Goal: Transaction & Acquisition: Purchase product/service

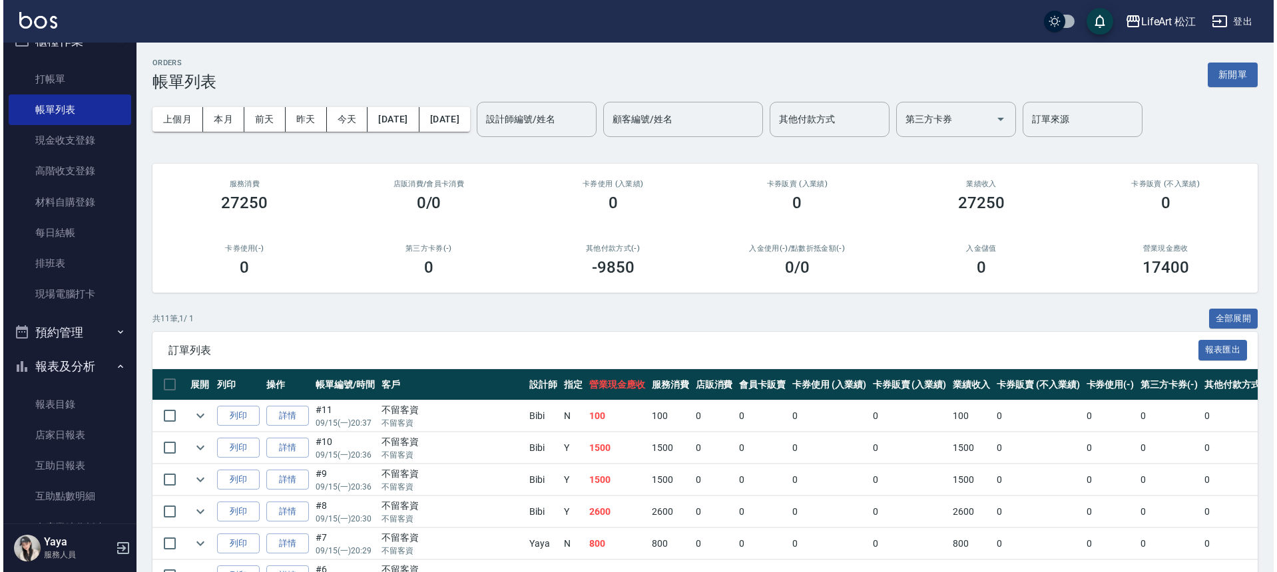
scroll to position [310, 0]
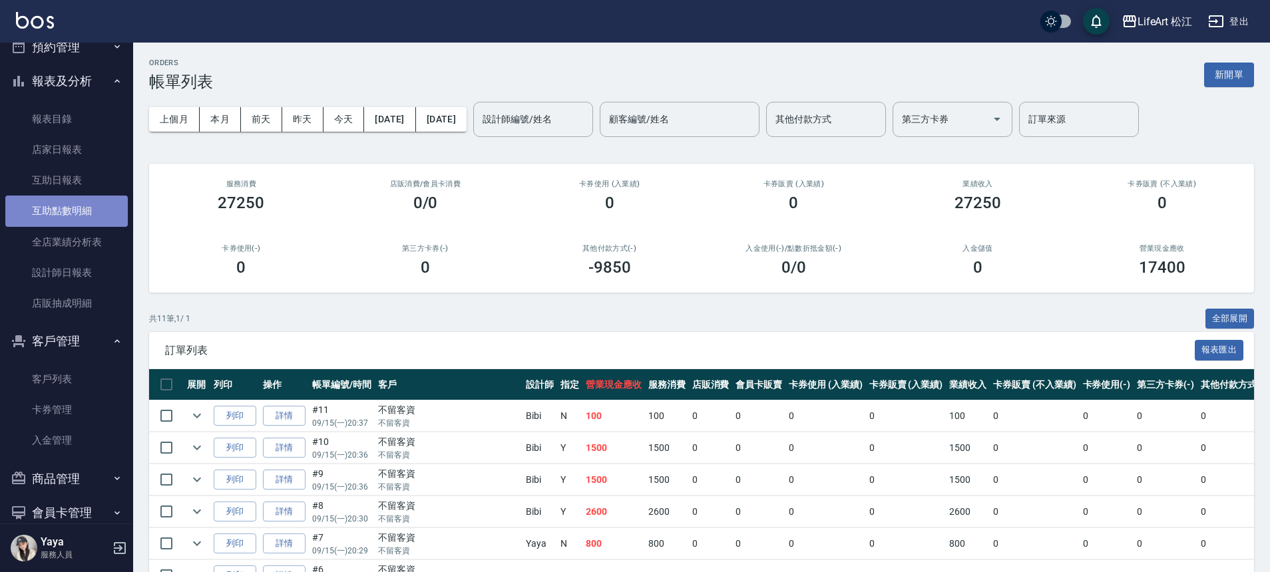
click at [79, 203] on link "互助點數明細" at bounding box center [66, 211] width 122 height 31
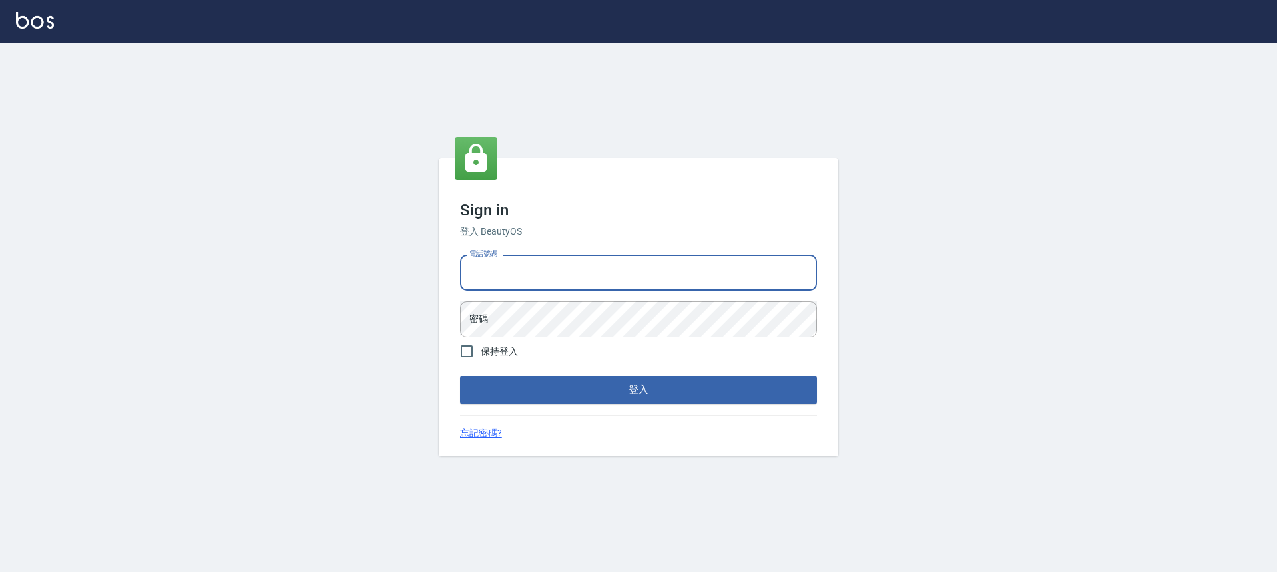
click at [543, 277] on input "電話號碼" at bounding box center [638, 273] width 357 height 36
type input "0911597786"
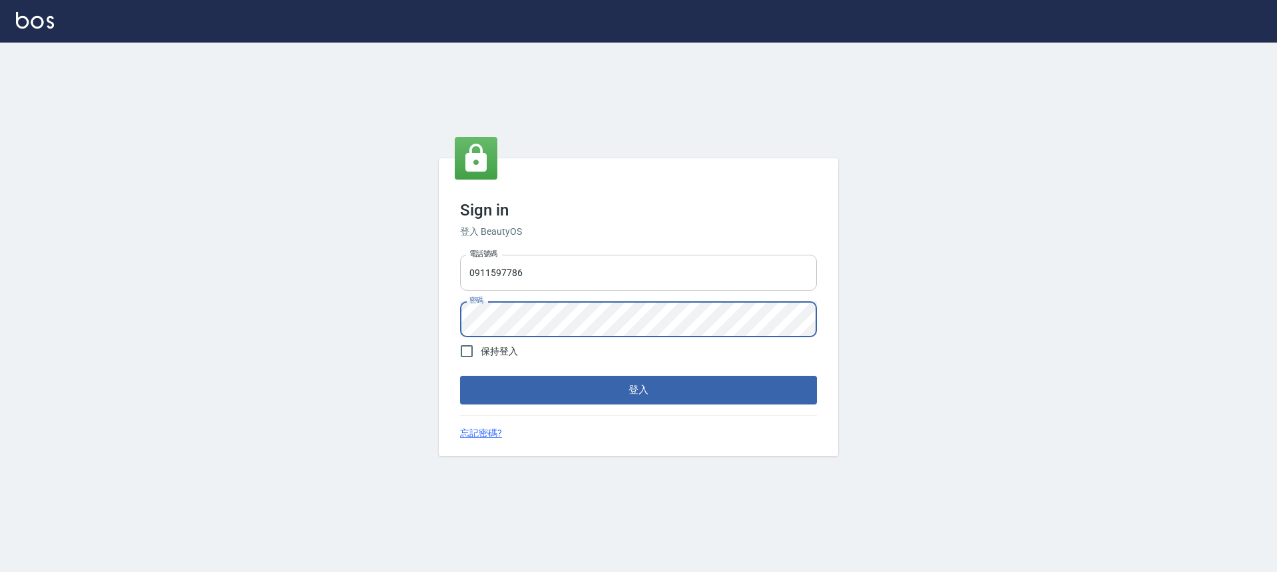
click at [460, 376] on button "登入" at bounding box center [638, 390] width 357 height 28
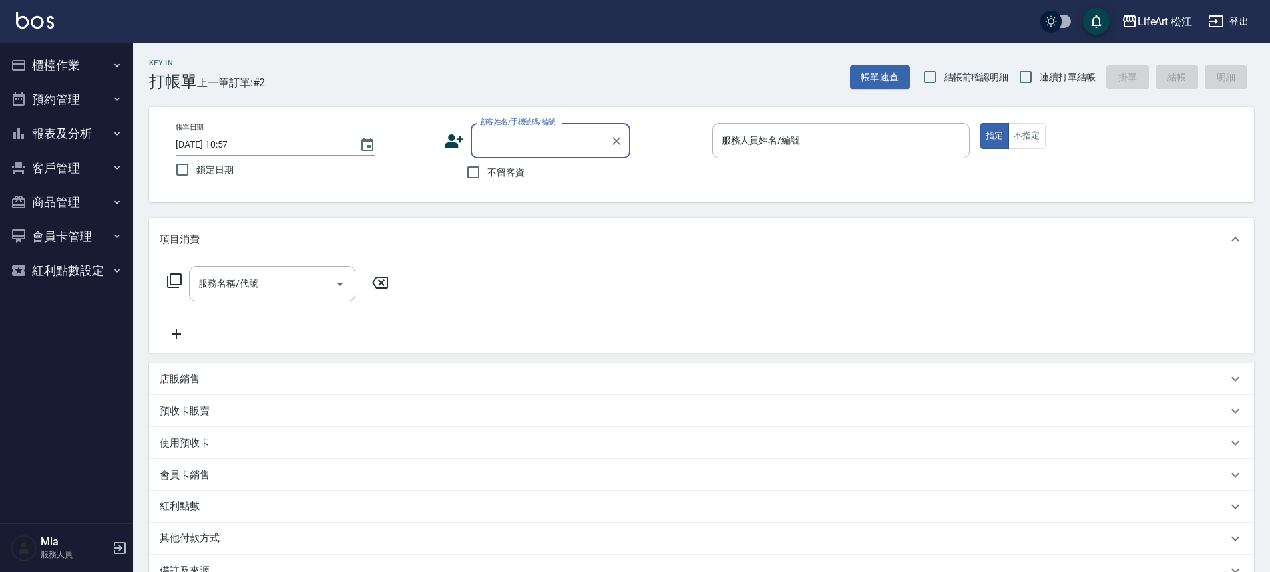
click at [87, 137] on button "報表及分析" at bounding box center [66, 133] width 122 height 35
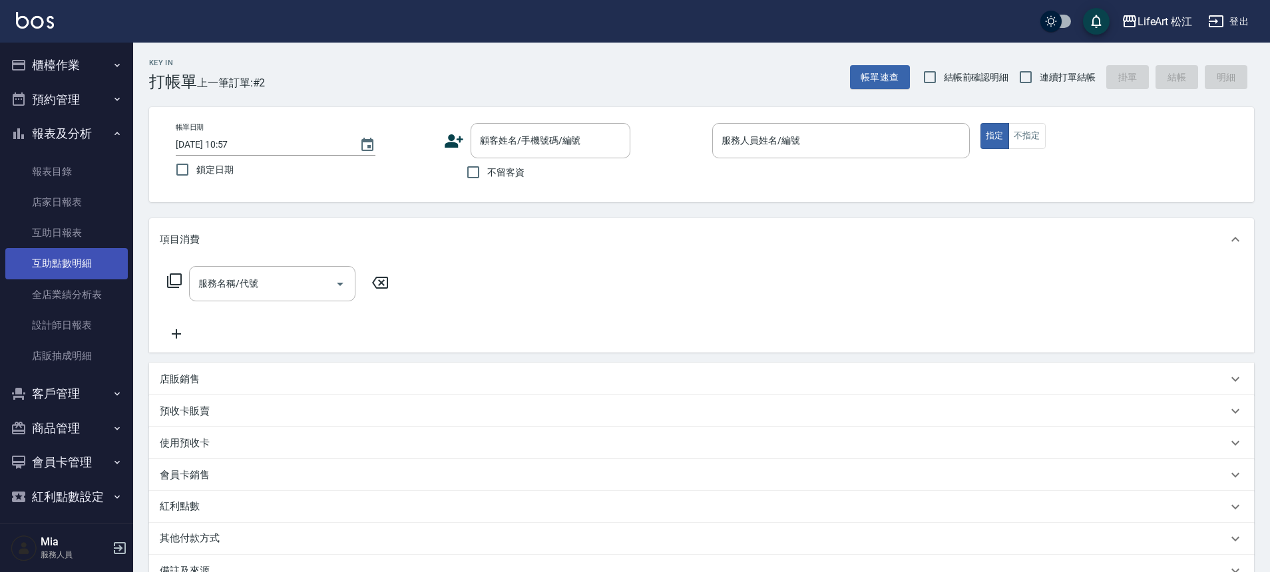
click at [103, 265] on link "互助點數明細" at bounding box center [66, 263] width 122 height 31
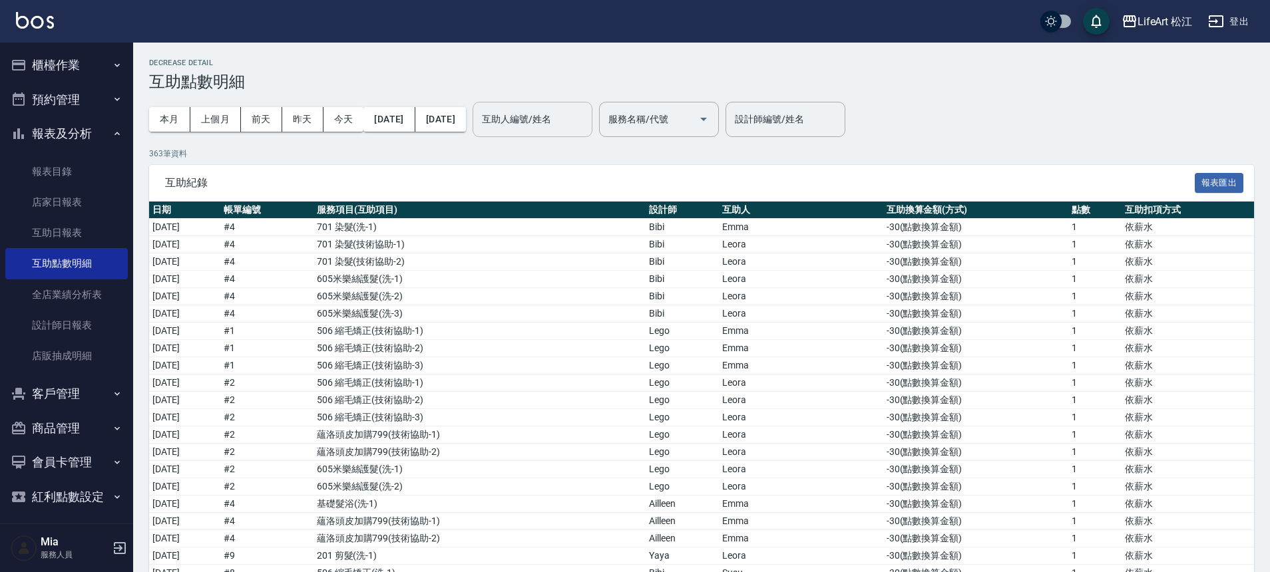
click at [551, 122] on div "互助人編號/姓名 互助人編號/姓名" at bounding box center [533, 119] width 120 height 35
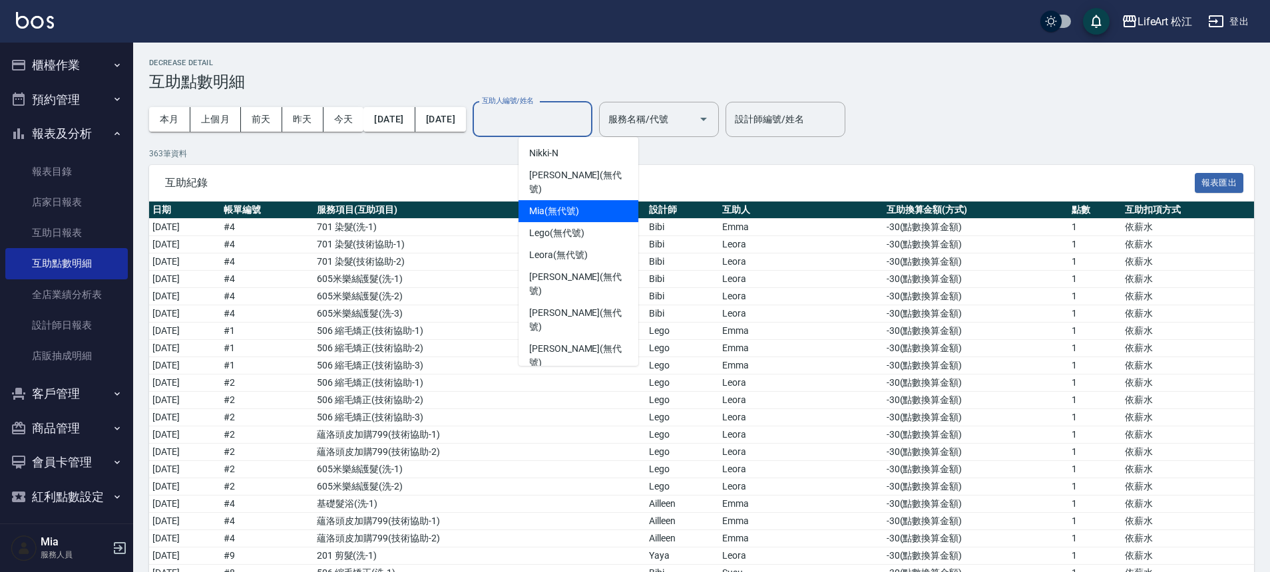
click at [569, 204] on span "Mia (無代號)" at bounding box center [554, 211] width 50 height 14
type input "Mia(無代號)"
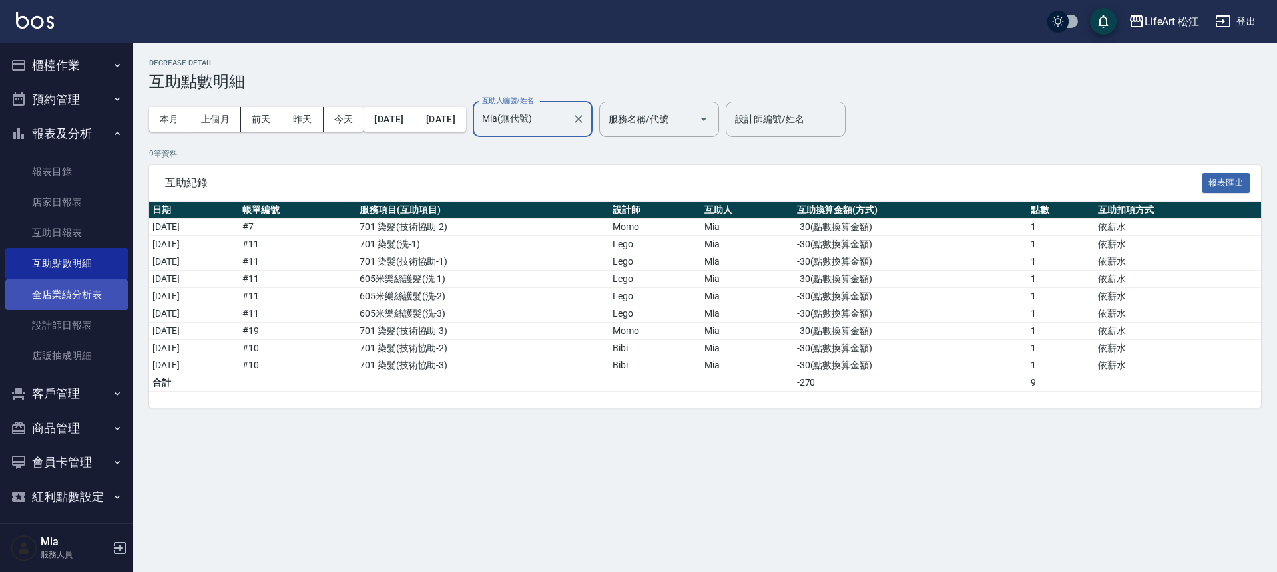
click at [81, 297] on link "全店業績分析表" at bounding box center [66, 295] width 122 height 31
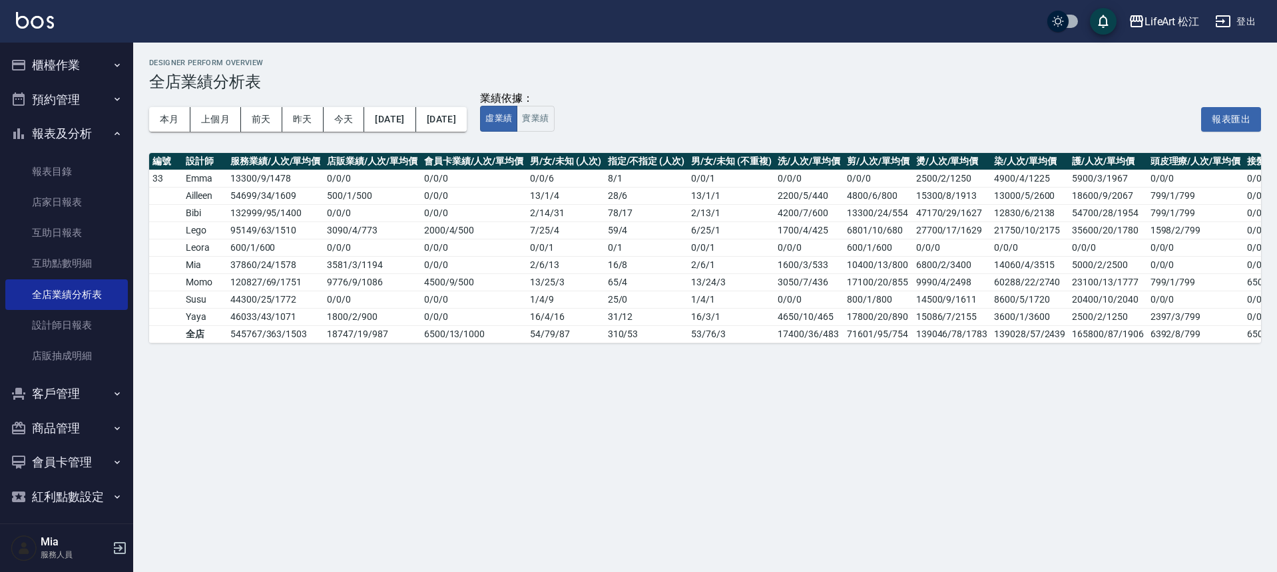
click at [85, 73] on button "櫃檯作業" at bounding box center [66, 65] width 122 height 35
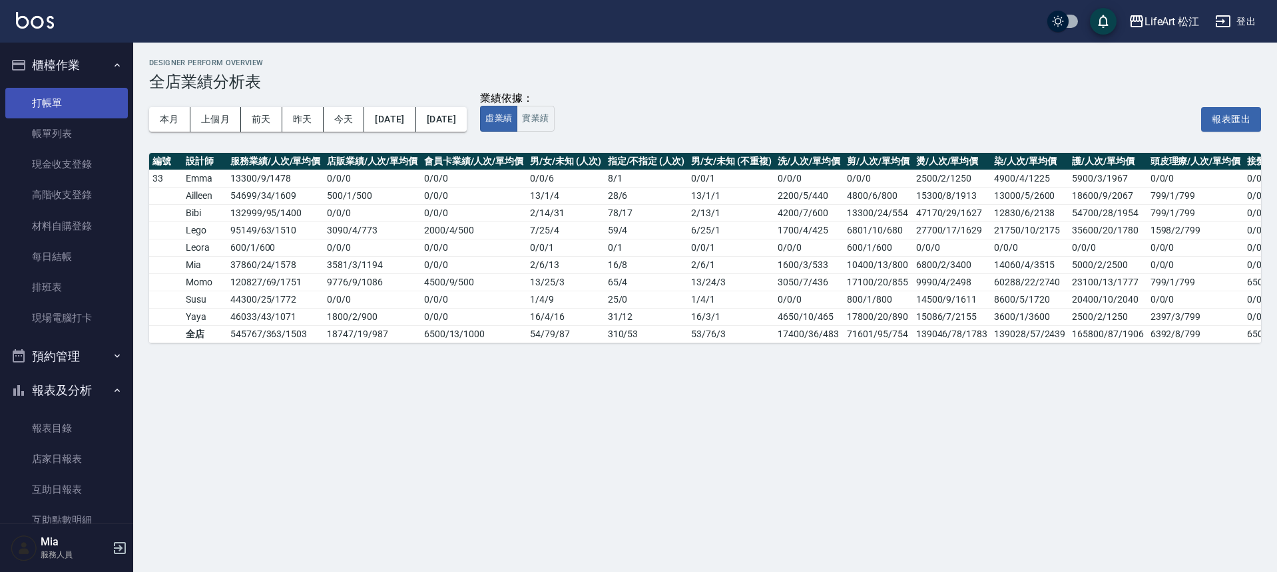
click at [86, 99] on link "打帳單" at bounding box center [66, 103] width 122 height 31
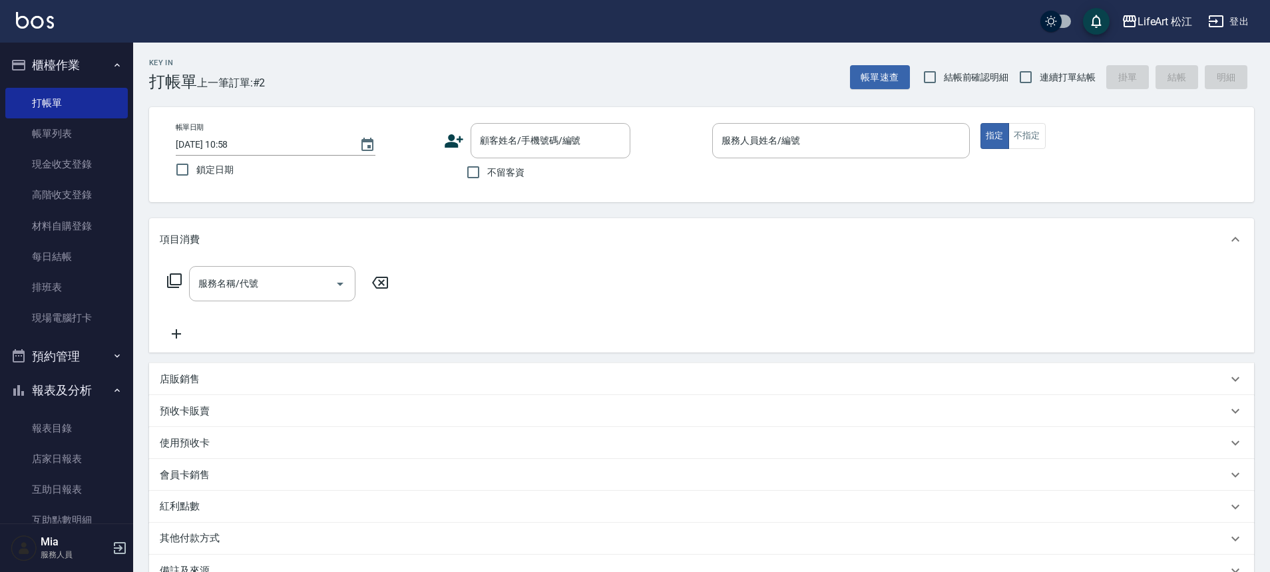
click at [445, 145] on icon at bounding box center [454, 141] width 20 height 20
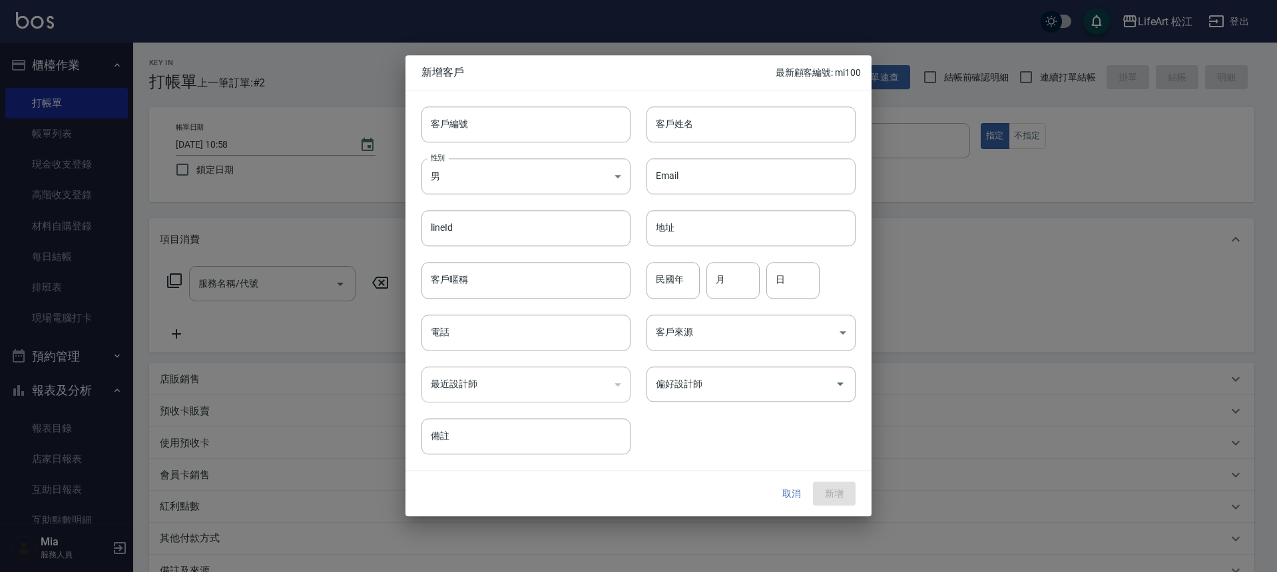
click at [785, 493] on button "取消" at bounding box center [791, 494] width 43 height 25
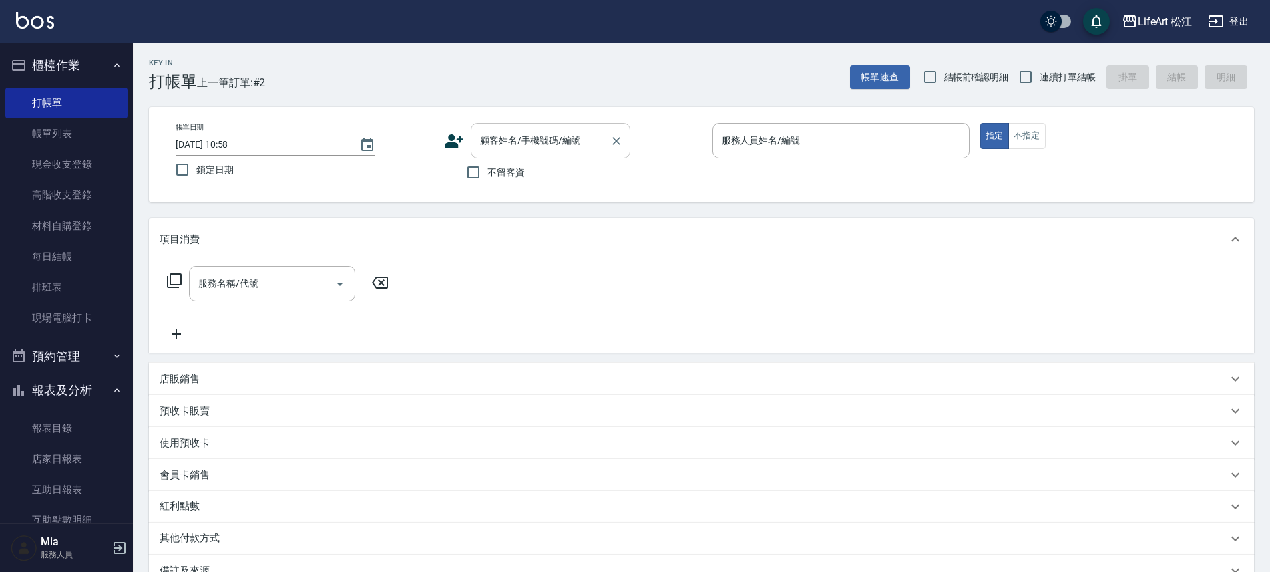
click at [576, 144] on input "顧客姓名/手機號碼/編號" at bounding box center [541, 140] width 128 height 23
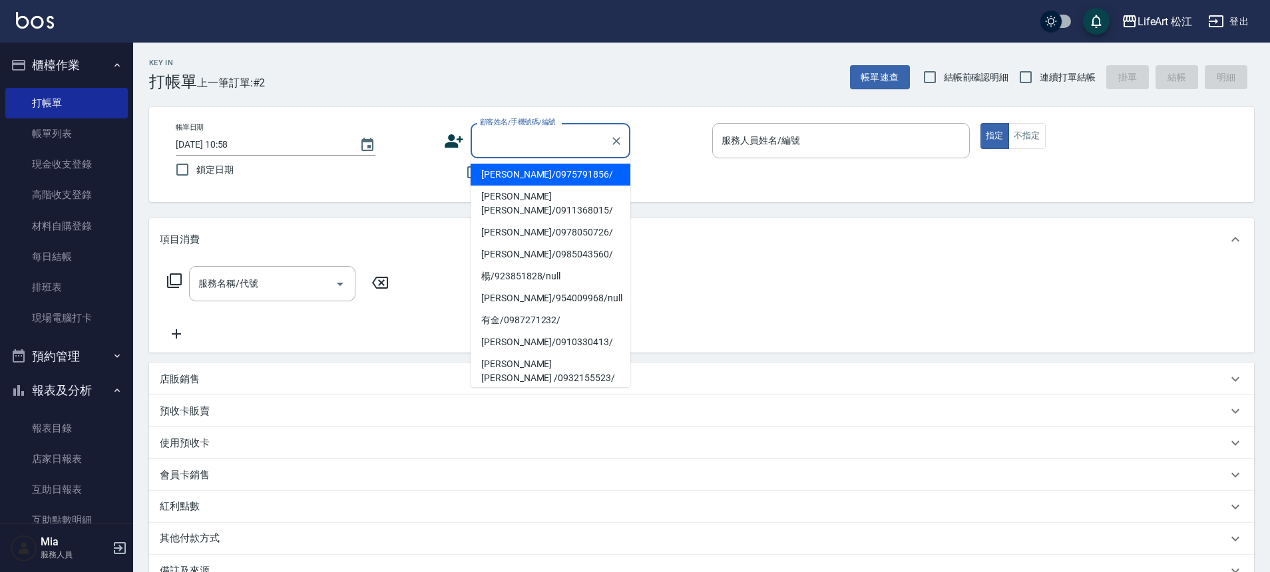
type input "b"
type input "ㄙ"
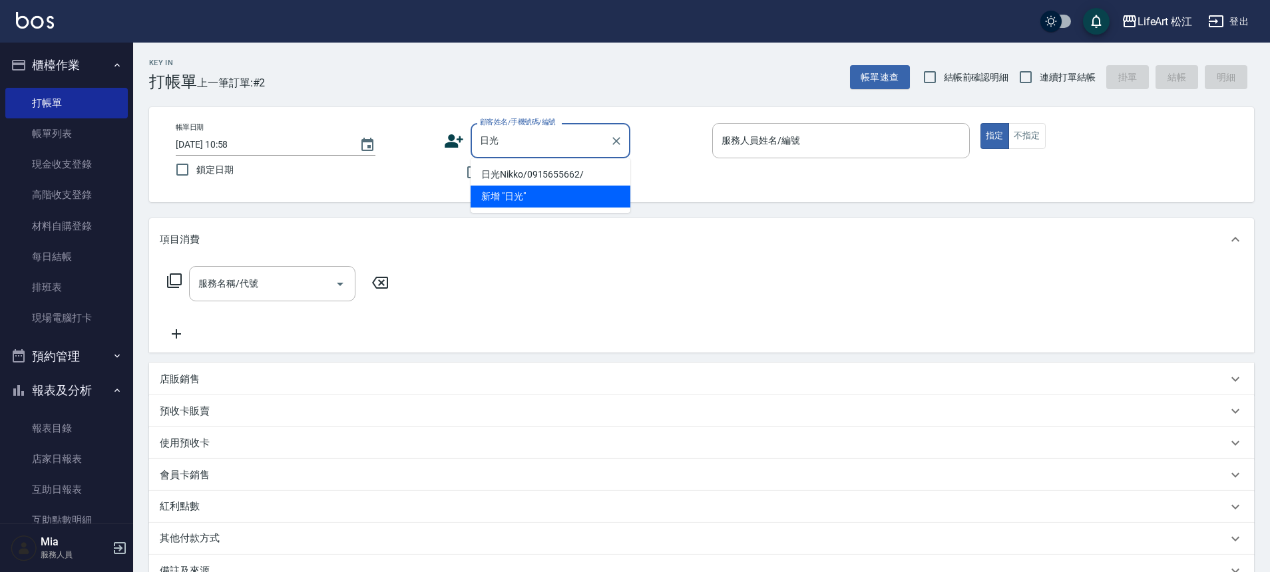
click at [551, 172] on li "日光Nikko/0915655662/" at bounding box center [551, 175] width 160 height 22
type input "日光Nikko/0915655662/"
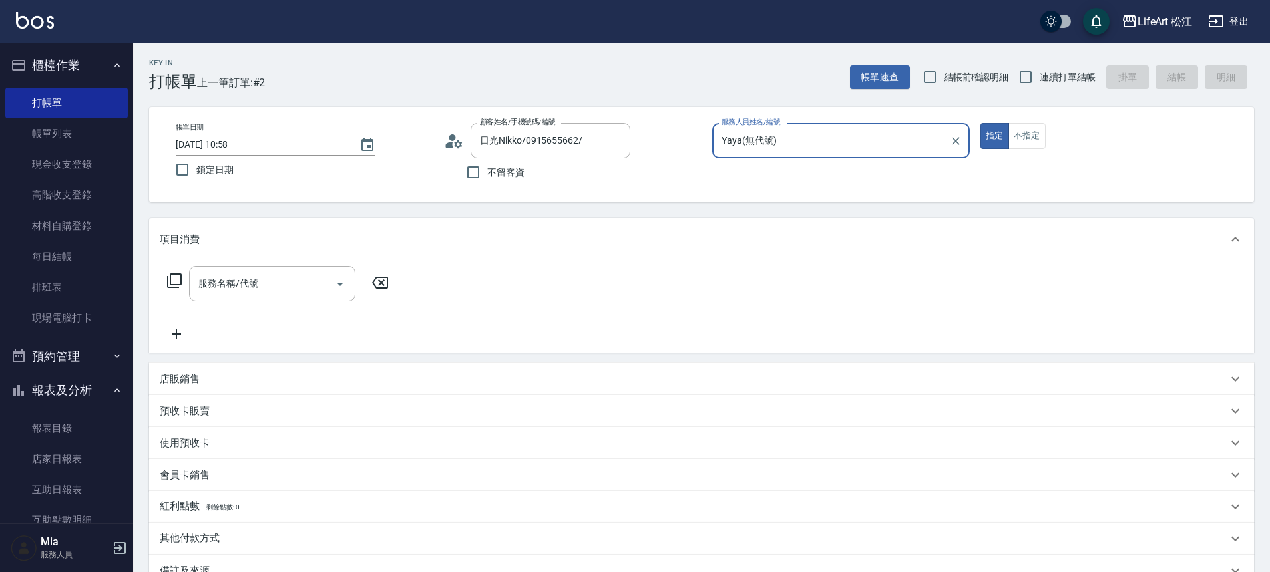
type input "Yaya(無代號)"
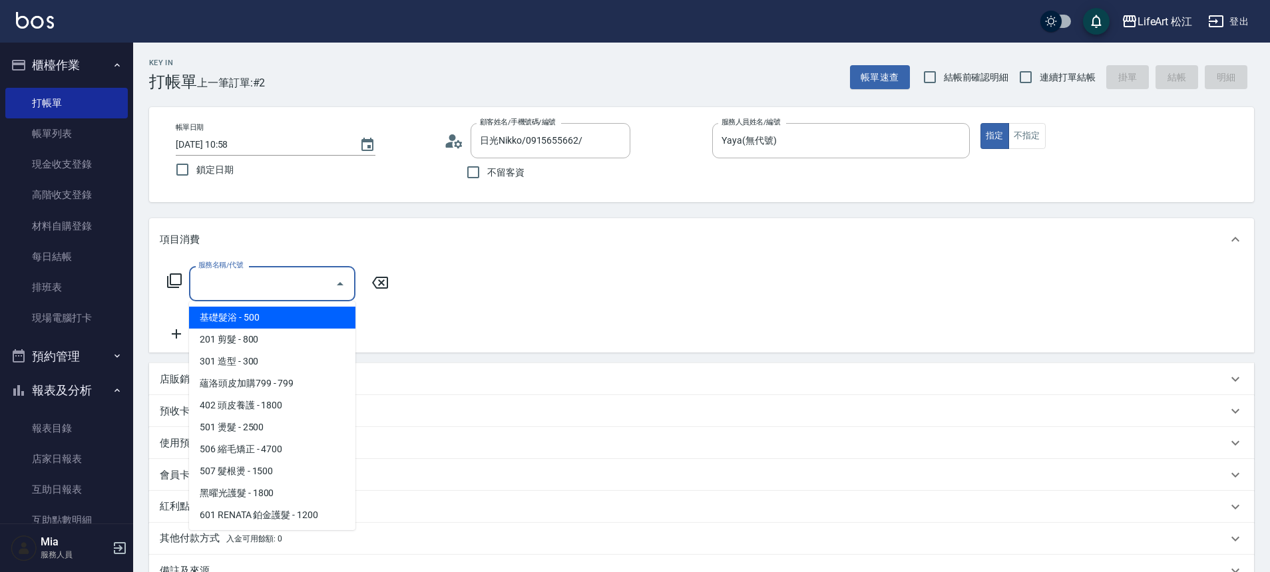
click at [280, 288] on input "服務名稱/代號" at bounding box center [262, 283] width 134 height 23
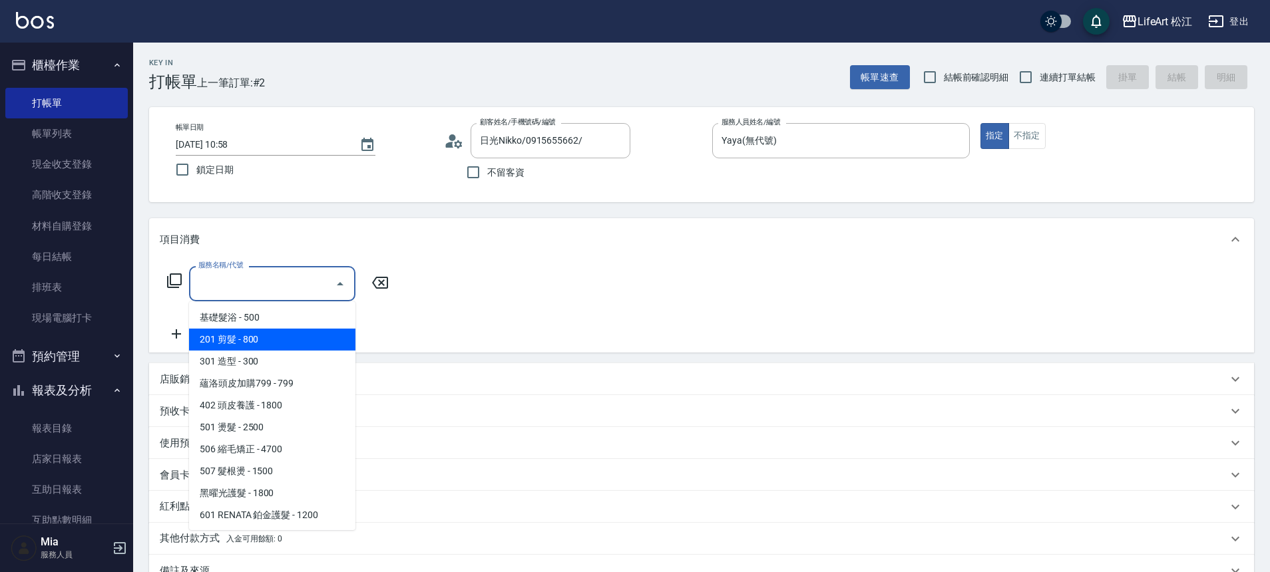
click at [279, 341] on span "201 剪髮 - 800" at bounding box center [272, 340] width 166 height 22
type input "201 剪髮(201)"
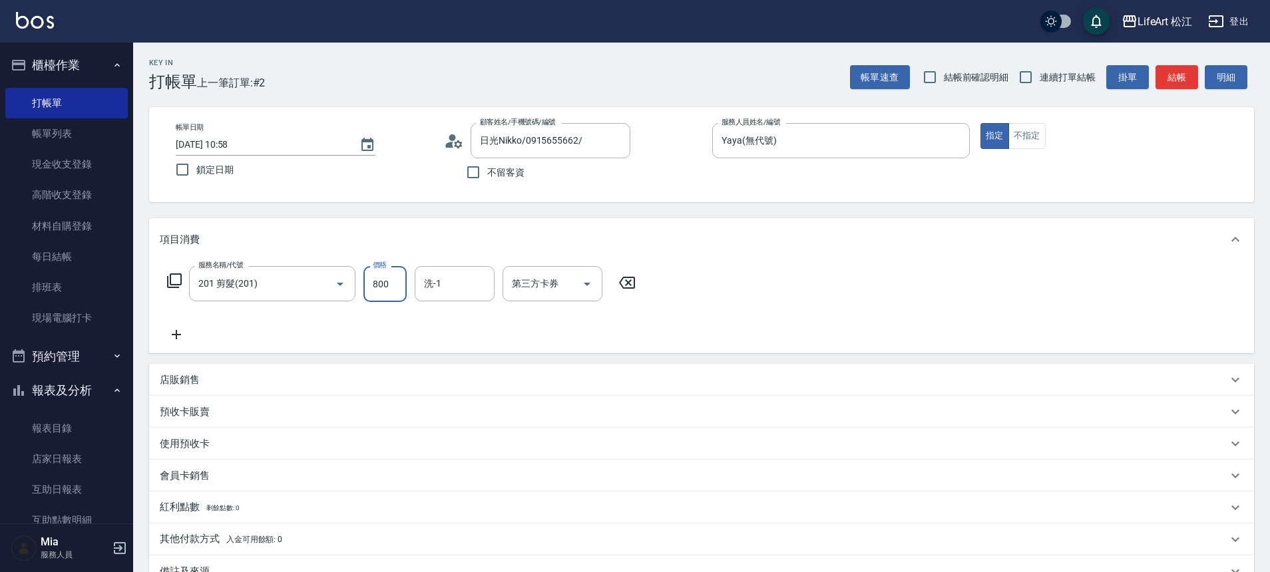
click at [381, 286] on input "800" at bounding box center [384, 284] width 43 height 36
type input "1000"
click at [179, 332] on icon at bounding box center [176, 335] width 33 height 16
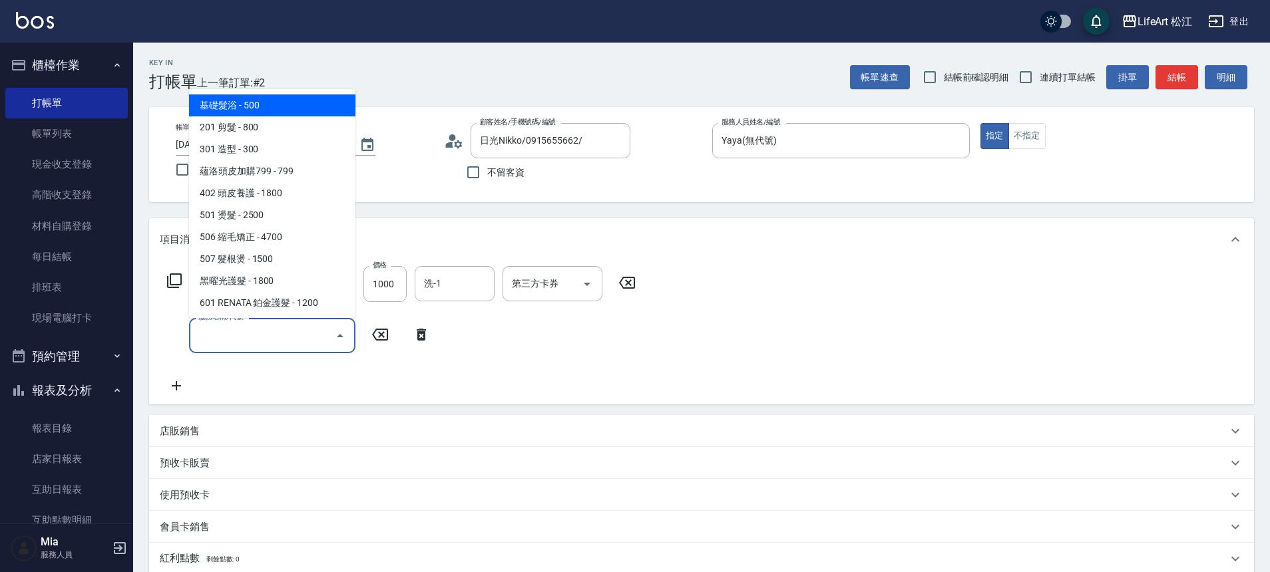
click at [273, 337] on input "服務名稱/代號" at bounding box center [262, 335] width 134 height 23
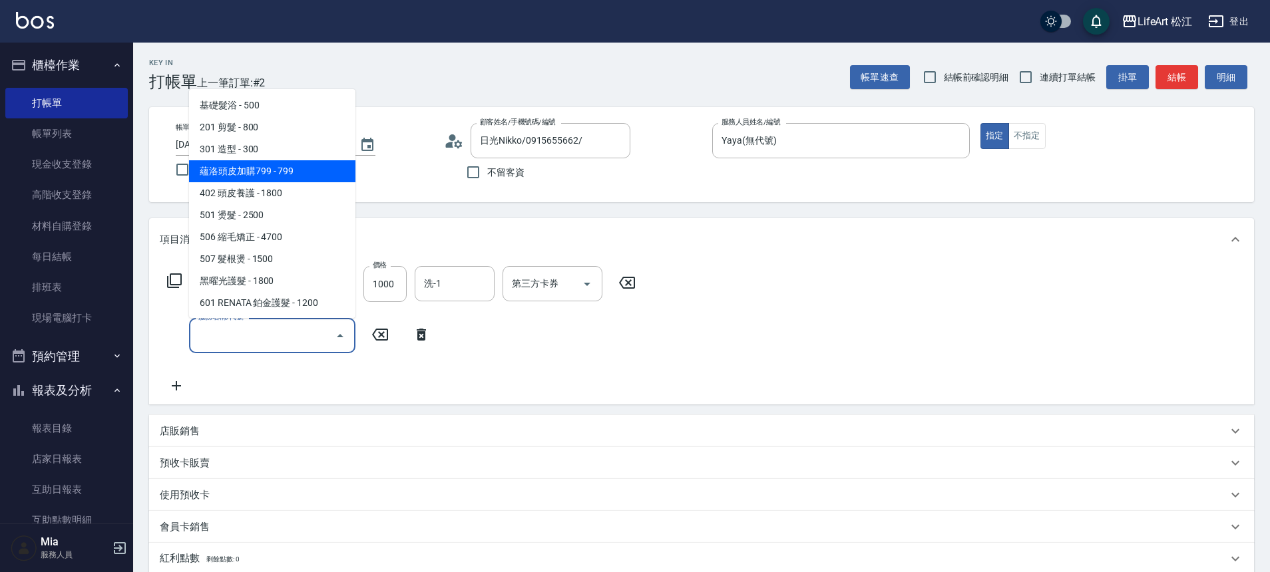
click at [318, 170] on span "蘊洛頭皮加購799 - 799" at bounding box center [272, 171] width 166 height 22
type input "蘊洛頭皮加購799(401)"
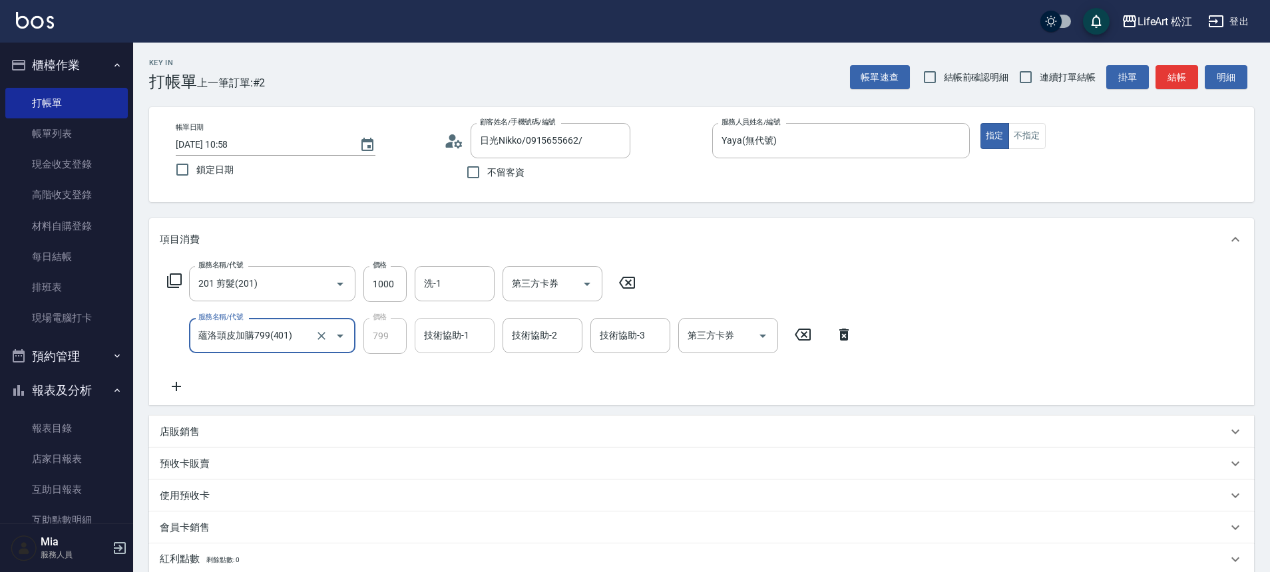
click at [455, 342] on div "技術協助-1 技術協助-1" at bounding box center [455, 335] width 80 height 35
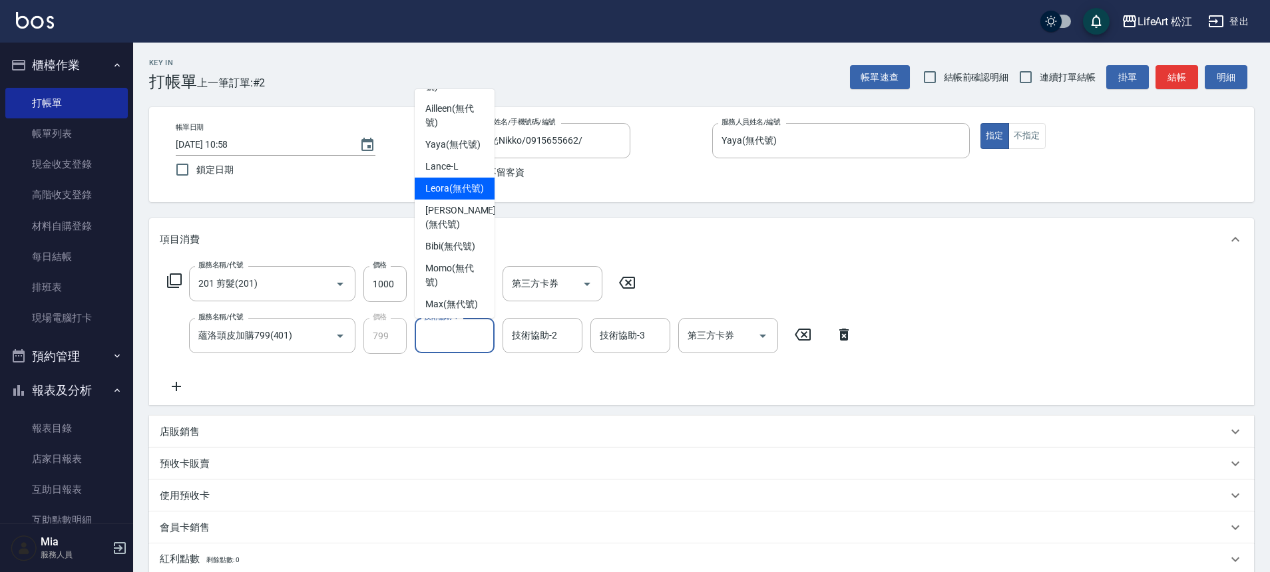
scroll to position [263, 0]
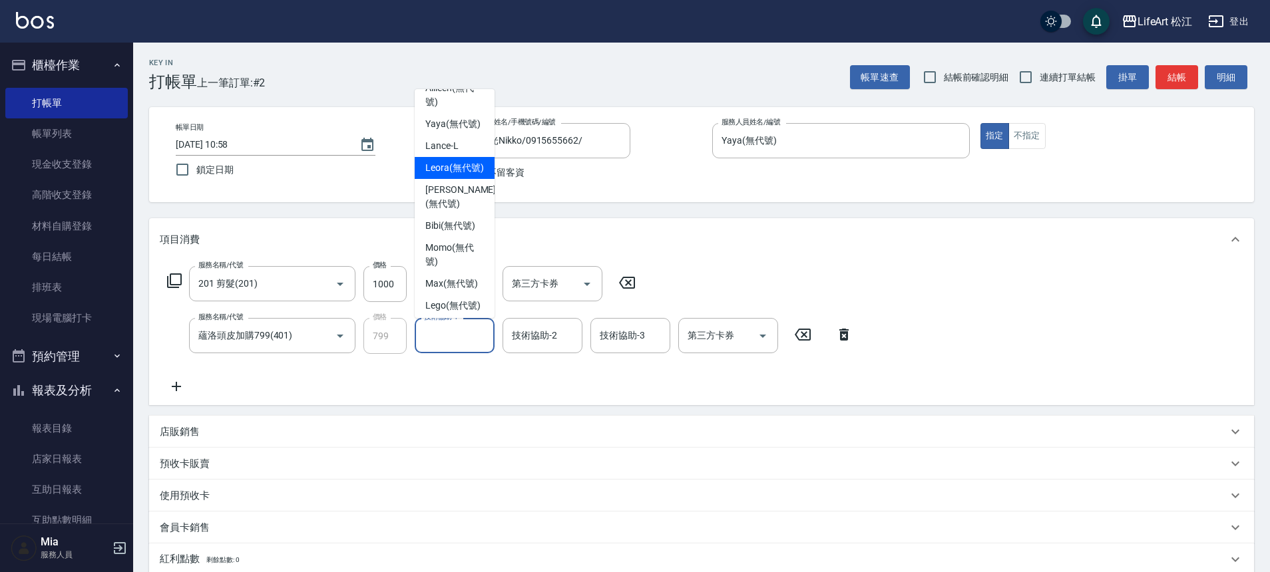
drag, startPoint x: 461, startPoint y: 180, endPoint x: 475, endPoint y: 225, distance: 46.7
click at [462, 175] on span "Leora (無代號)" at bounding box center [454, 168] width 59 height 14
type input "Leora(無代號)"
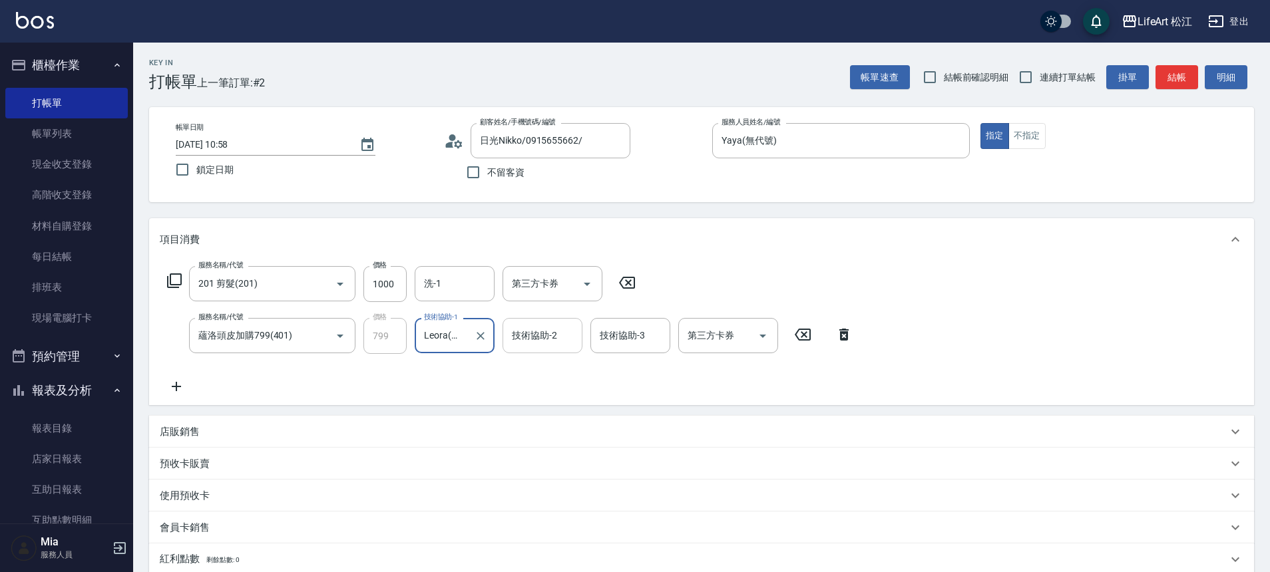
click at [544, 340] on div "技術協助-2 技術協助-2" at bounding box center [543, 335] width 80 height 35
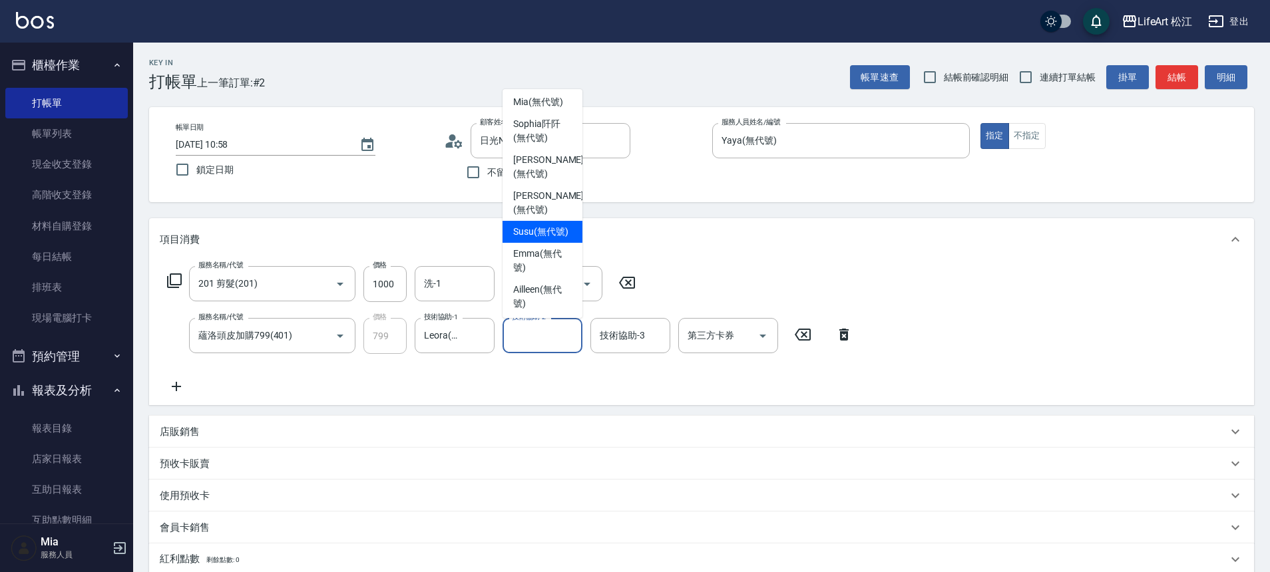
scroll to position [215, 0]
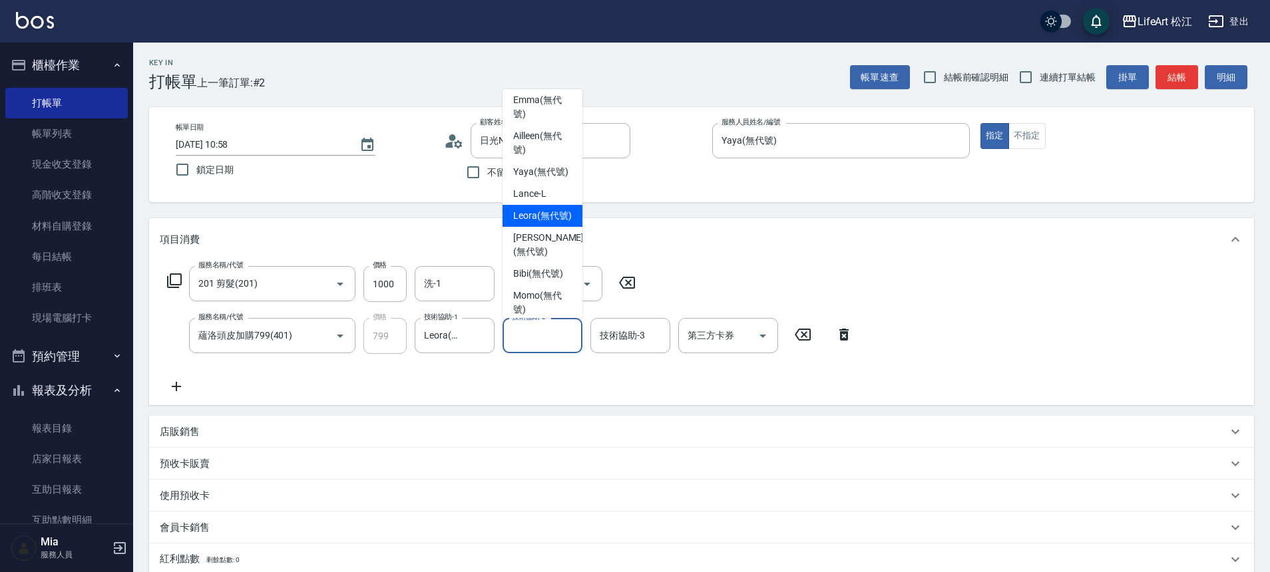
drag, startPoint x: 547, startPoint y: 214, endPoint x: 550, endPoint y: 236, distance: 21.5
click at [550, 236] on ul "Nikki -N Ivan (無代號) Mia (無代號) Sophia阡阡 (無代號) Patty (無代號) Nicole (無代號) Susu (無代號…" at bounding box center [543, 203] width 80 height 229
click at [550, 223] on span "Leora (無代號)" at bounding box center [542, 216] width 59 height 14
type input "Leora(無代號)"
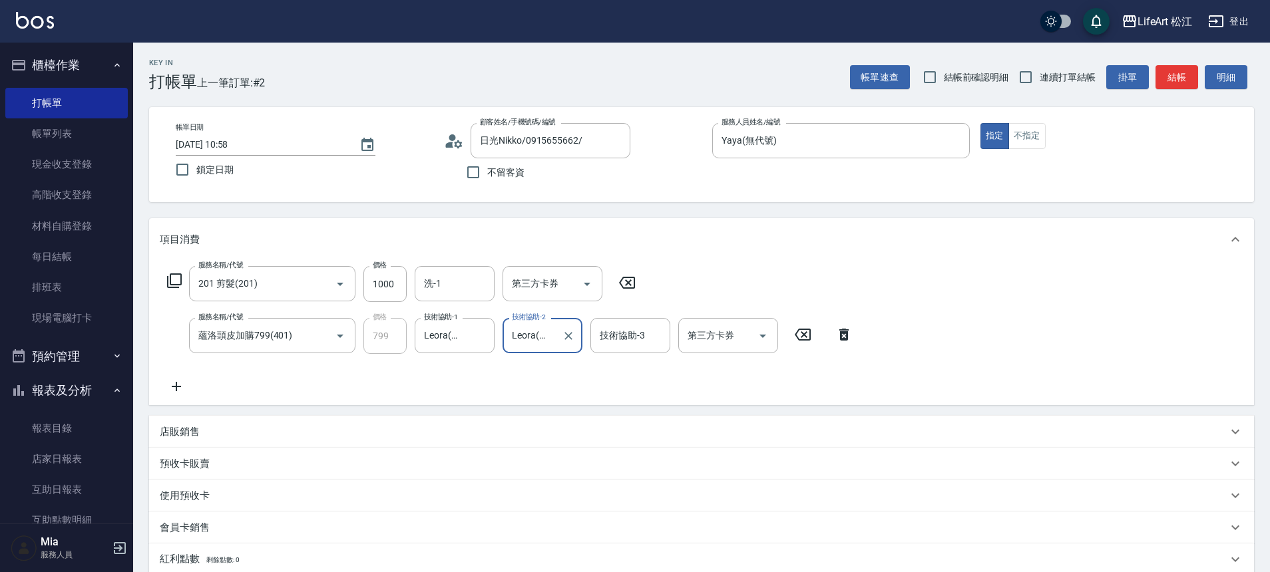
click at [609, 330] on div "技術協助-3 技術協助-3" at bounding box center [630, 335] width 80 height 35
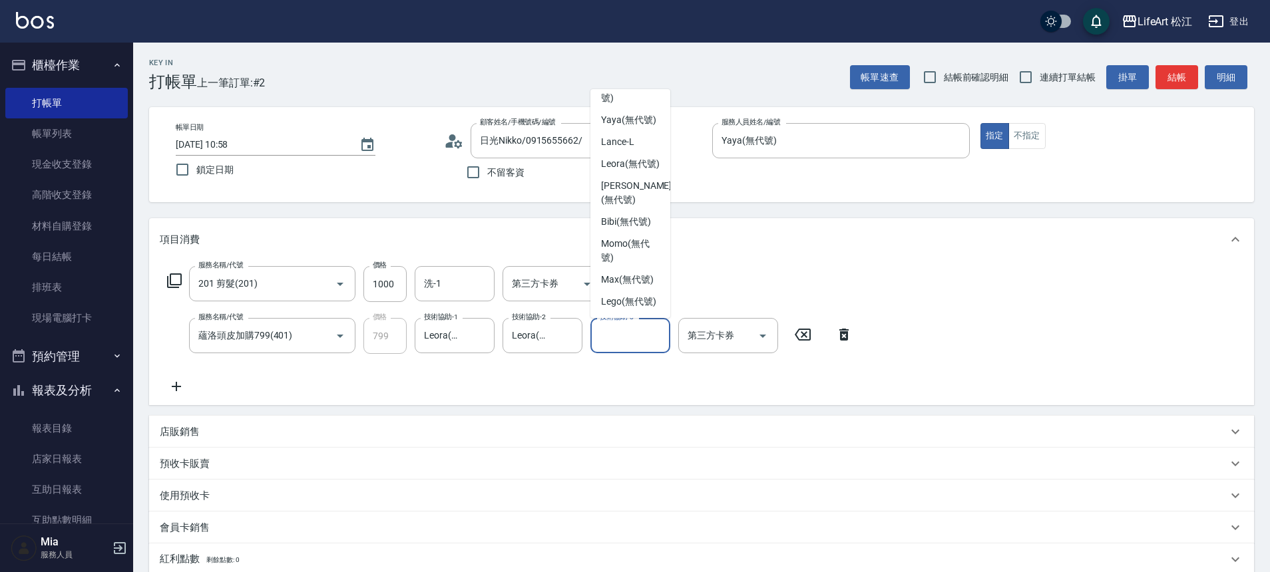
scroll to position [323, 0]
click at [625, 157] on span "Leora (無代號)" at bounding box center [630, 164] width 59 height 14
type input "Leora(無代號)"
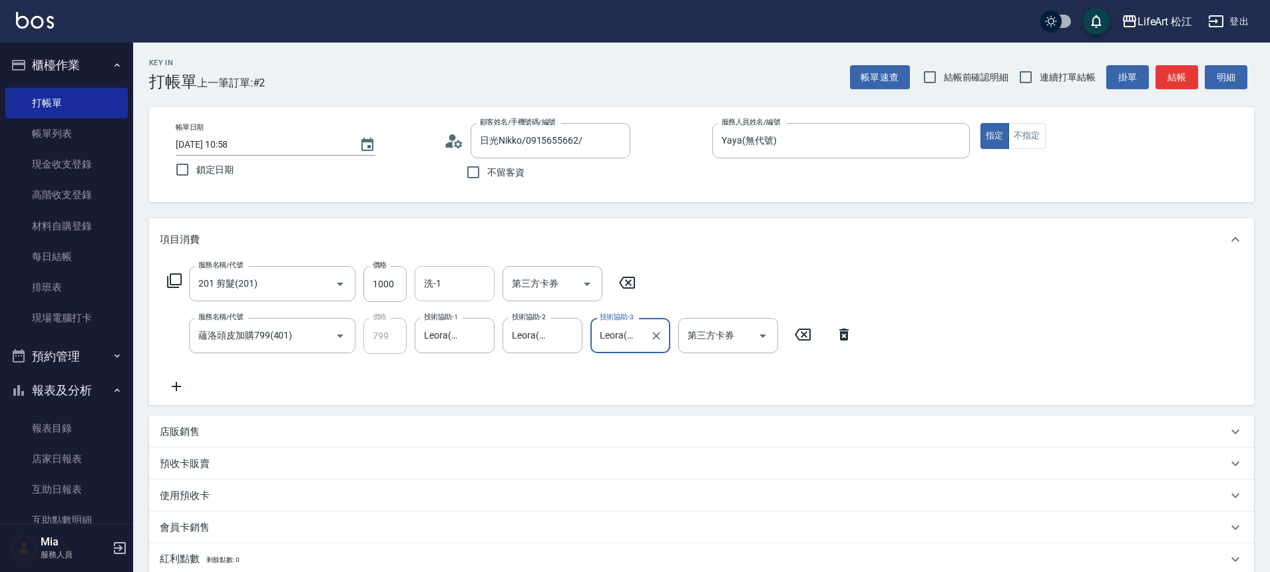
click at [441, 278] on input "洗-1" at bounding box center [455, 283] width 68 height 23
click at [558, 404] on div "服務名稱/代號 201 剪髮(201) 服務名稱/代號 價格 1000 價格 洗-1 洗-1 第三方卡券 第三方卡券 服務名稱/代號 蘊洛頭皮加購799(40…" at bounding box center [701, 333] width 1105 height 144
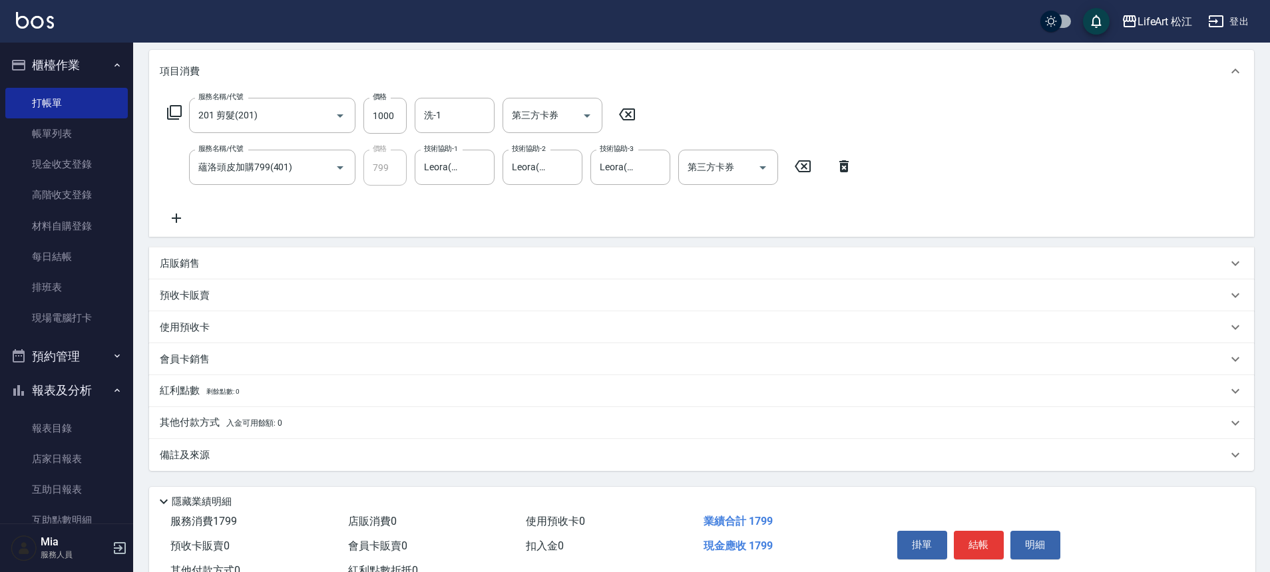
scroll to position [218, 0]
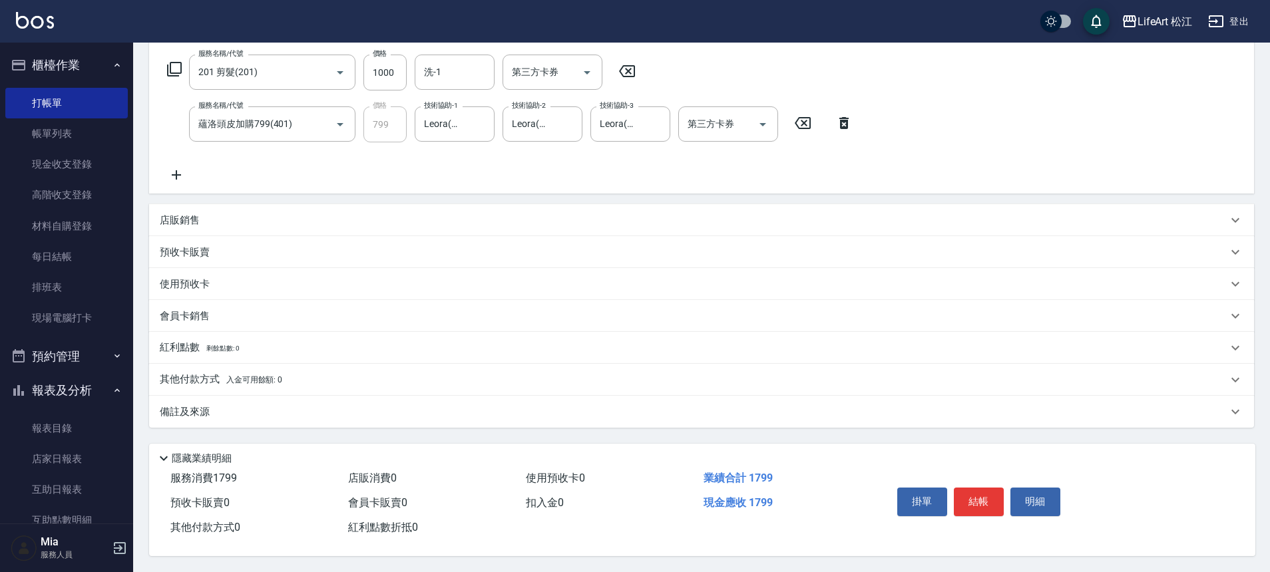
click at [425, 413] on div "備註及來源" at bounding box center [701, 412] width 1105 height 32
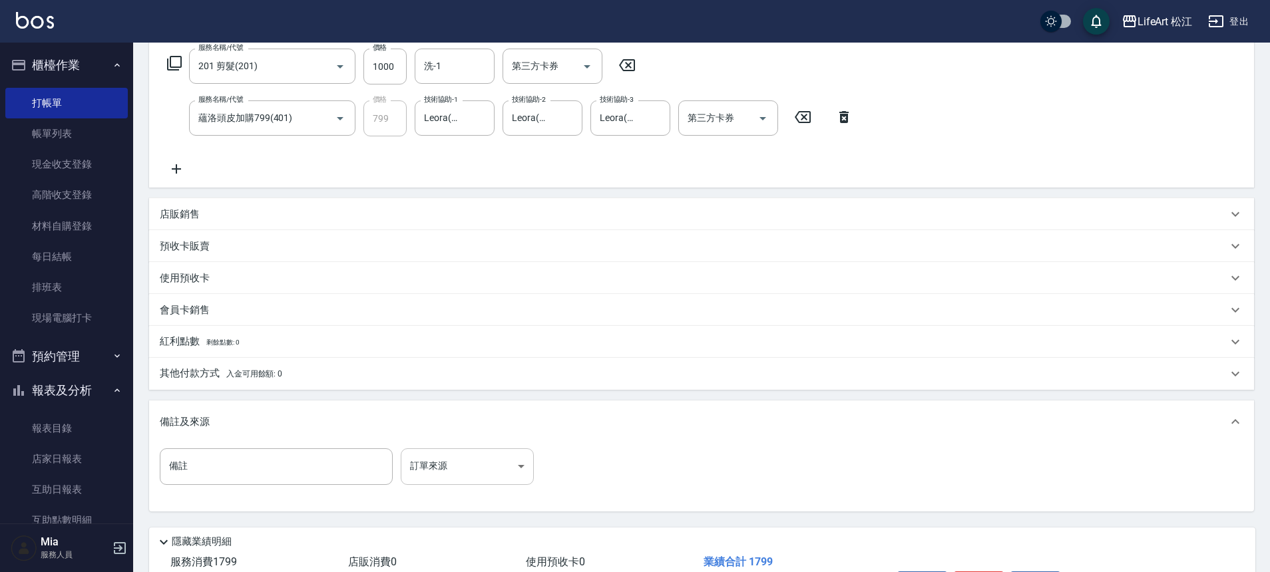
click at [498, 471] on body "LifeArt 松江 登出 櫃檯作業 打帳單 帳單列表 現金收支登錄 高階收支登錄 材料自購登錄 每日結帳 排班表 現場電腦打卡 預約管理 預約管理 單日預約…" at bounding box center [635, 219] width 1270 height 874
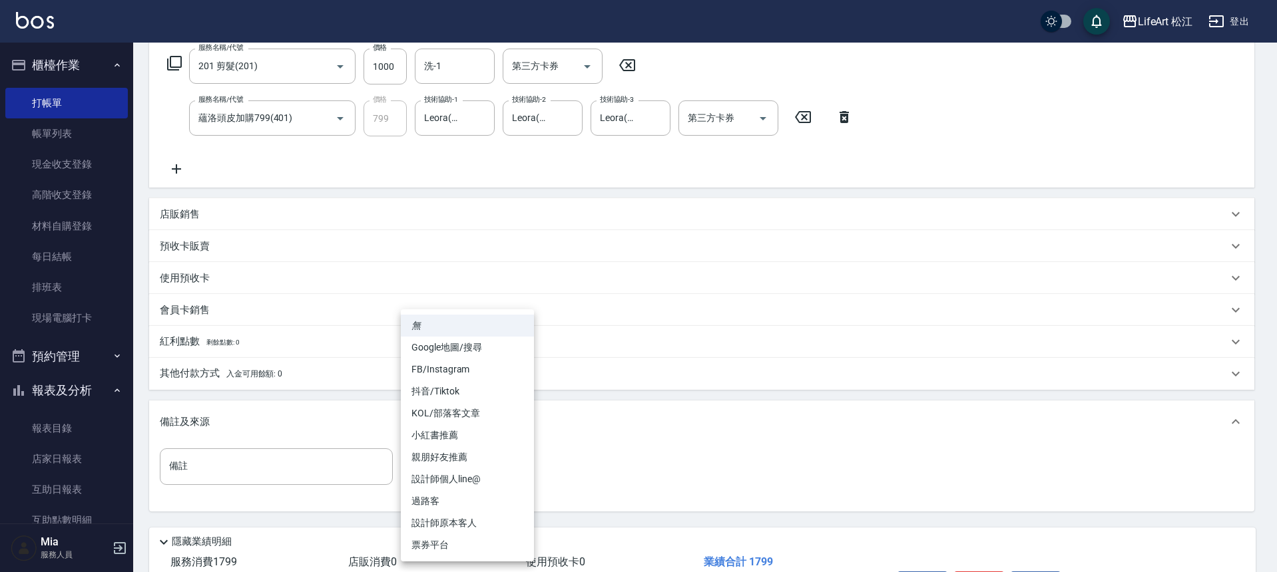
click at [492, 519] on li "設計師原本客人" at bounding box center [467, 524] width 133 height 22
type input "設計師原本客人"
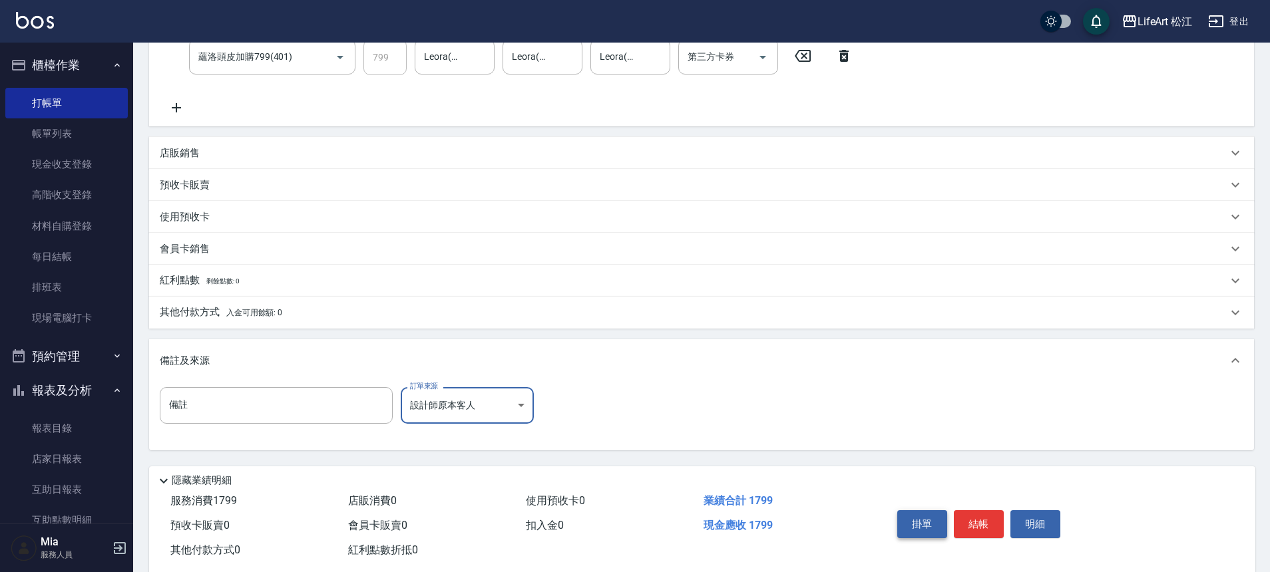
scroll to position [308, 0]
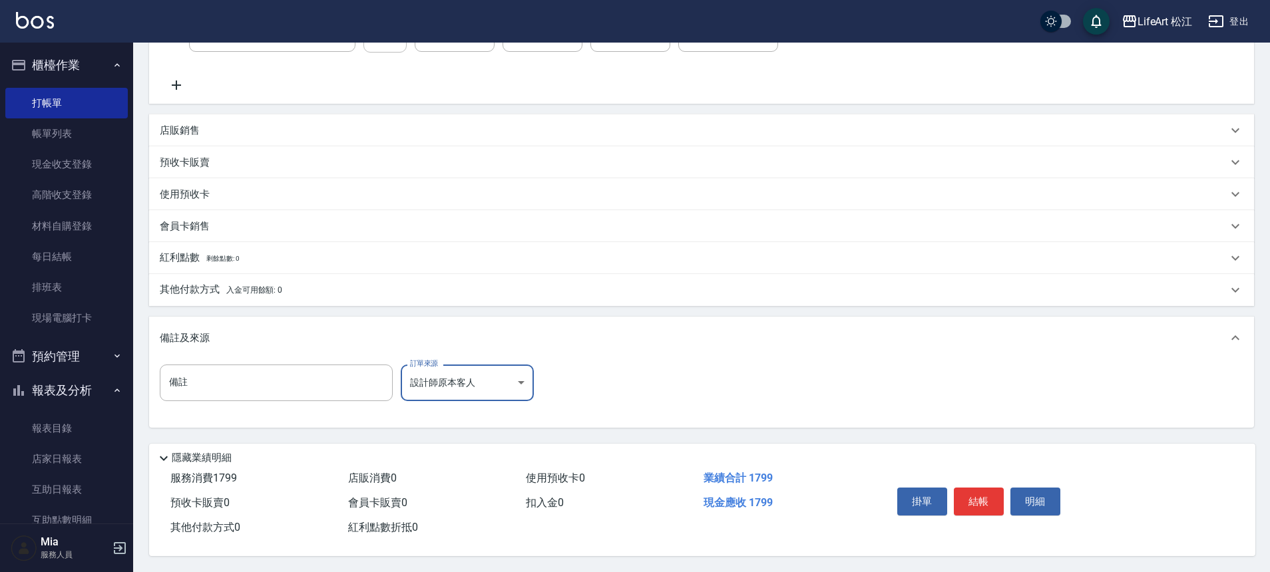
click at [990, 500] on button "結帳" at bounding box center [979, 502] width 50 height 28
